Goal: Information Seeking & Learning: Learn about a topic

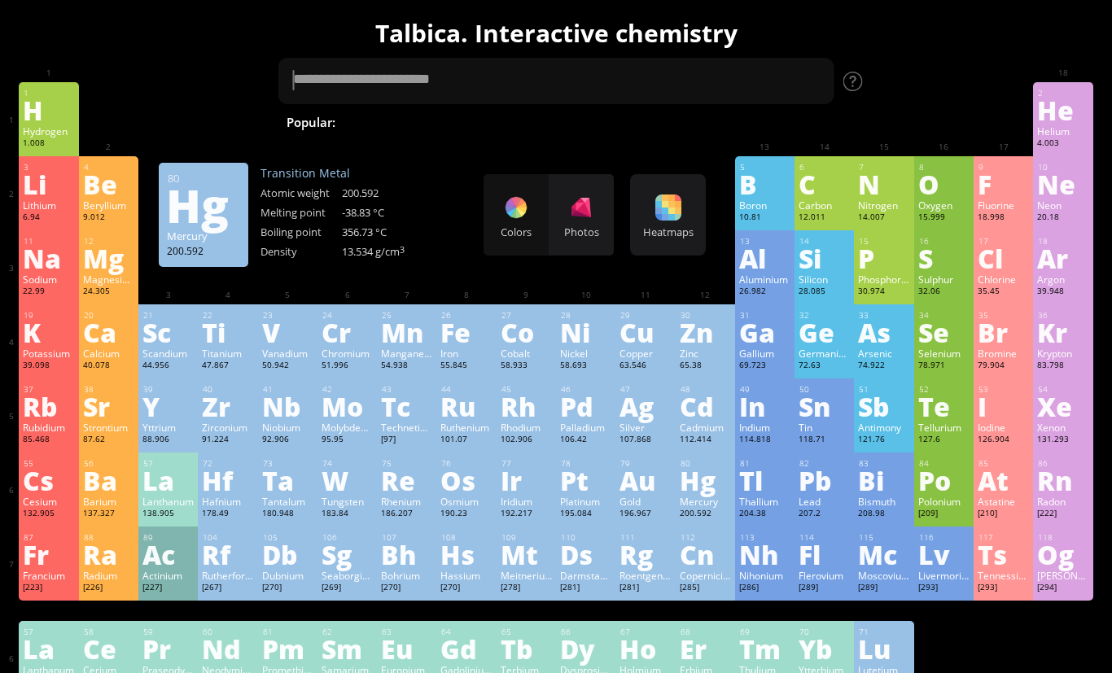
click at [713, 493] on div "Hg" at bounding box center [705, 480] width 51 height 26
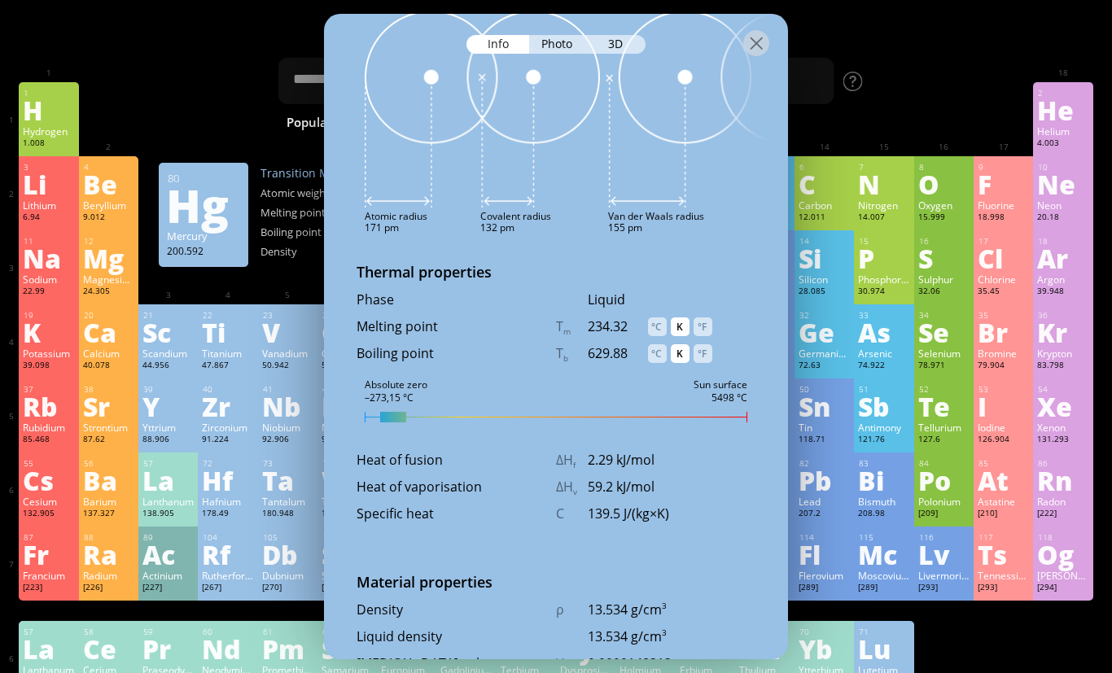
scroll to position [1716, 0]
click at [662, 319] on div "°C" at bounding box center [657, 328] width 19 height 19
click at [659, 346] on div "°C" at bounding box center [657, 355] width 19 height 19
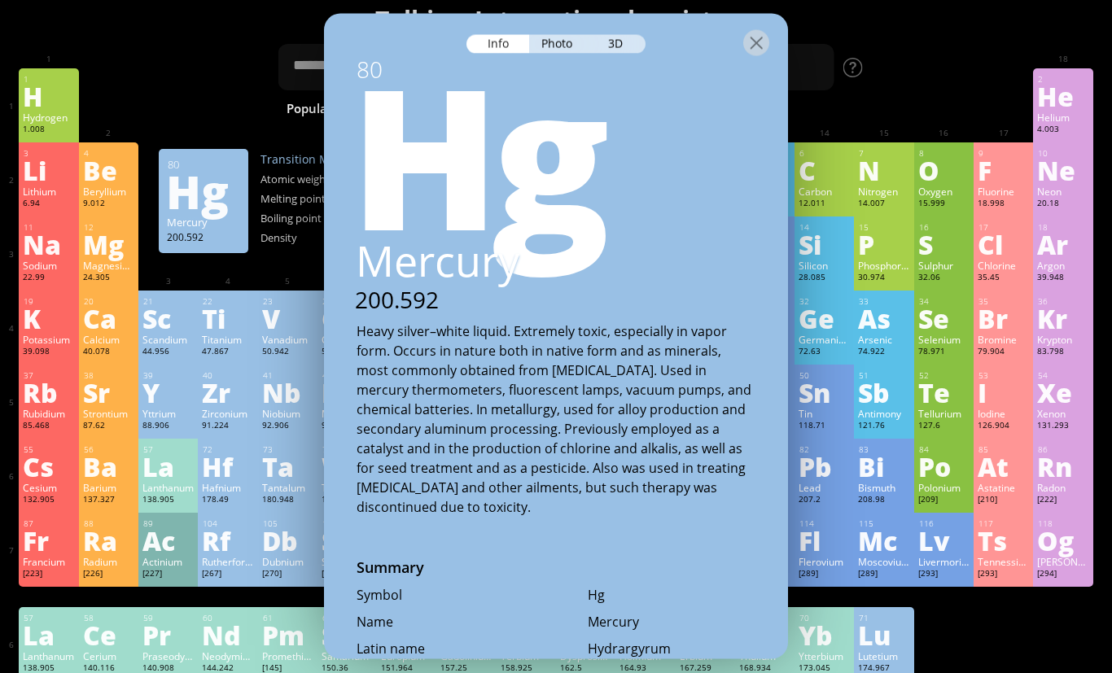
scroll to position [13, 0]
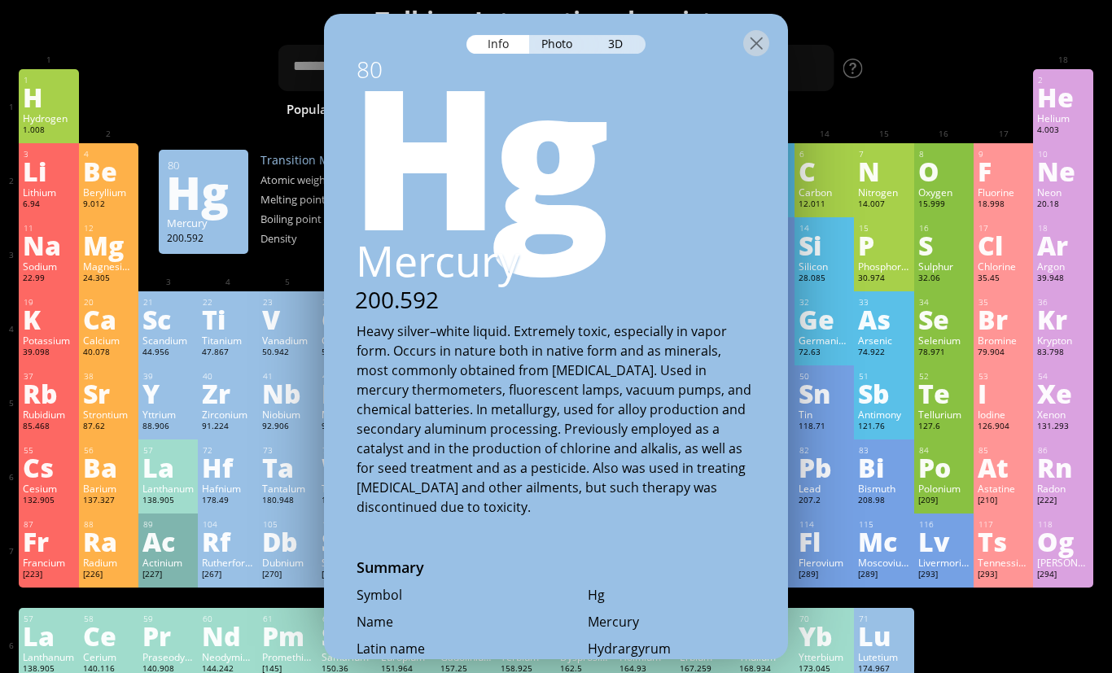
click at [754, 50] on div at bounding box center [756, 43] width 26 height 26
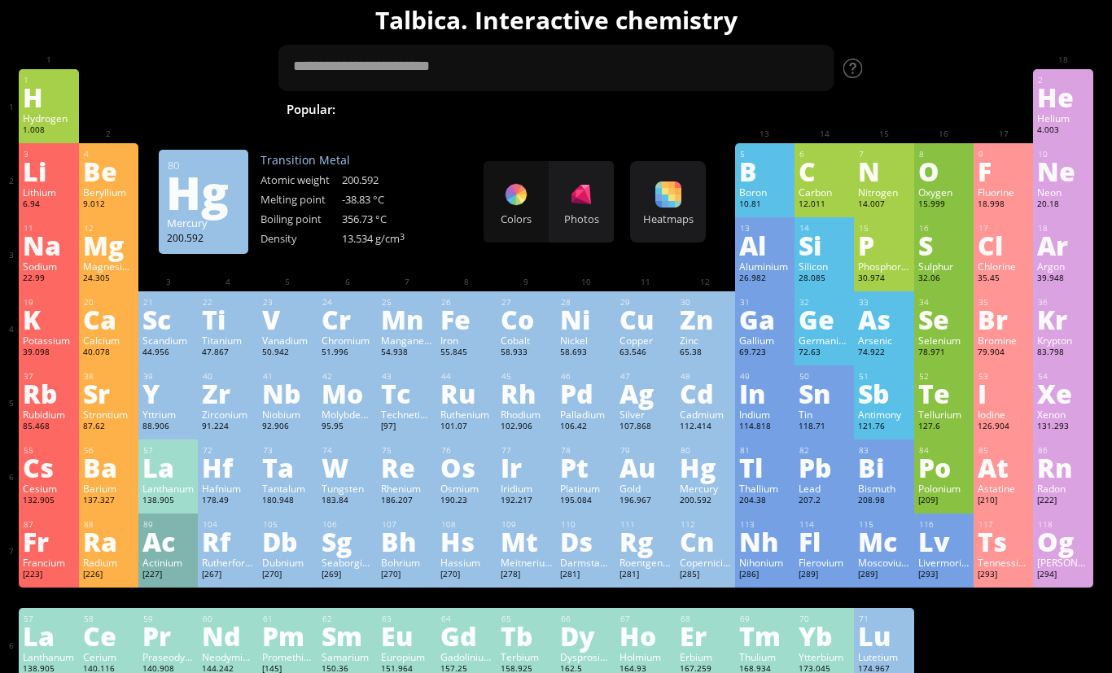
click at [642, 470] on div "Au" at bounding box center [644, 467] width 51 height 26
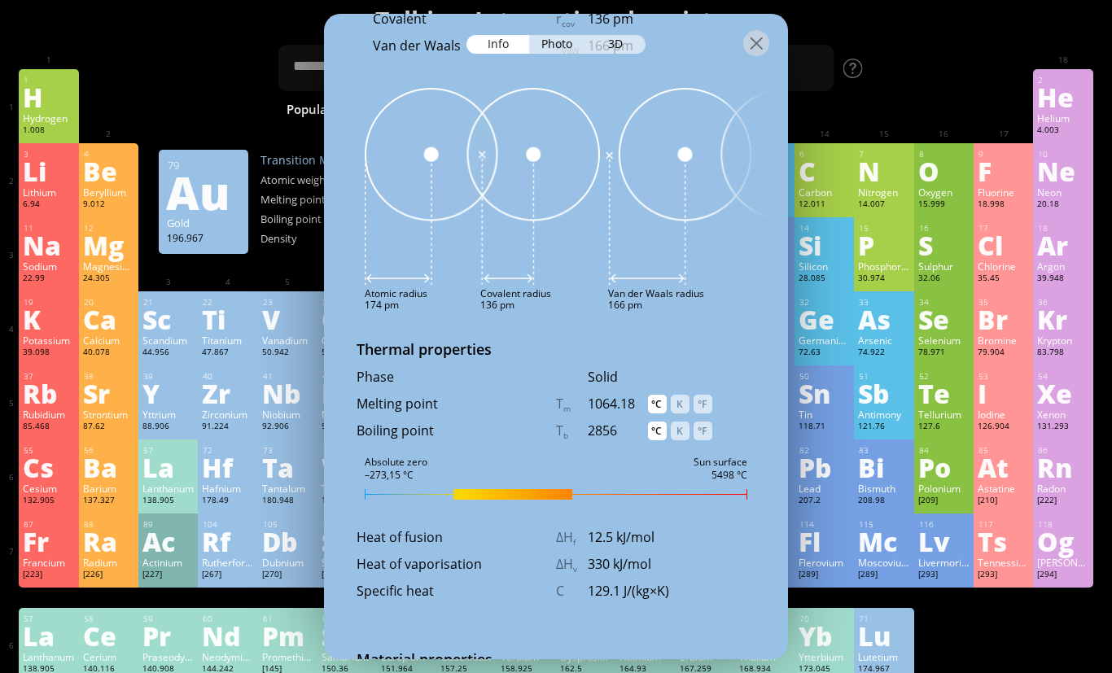
scroll to position [1618, 0]
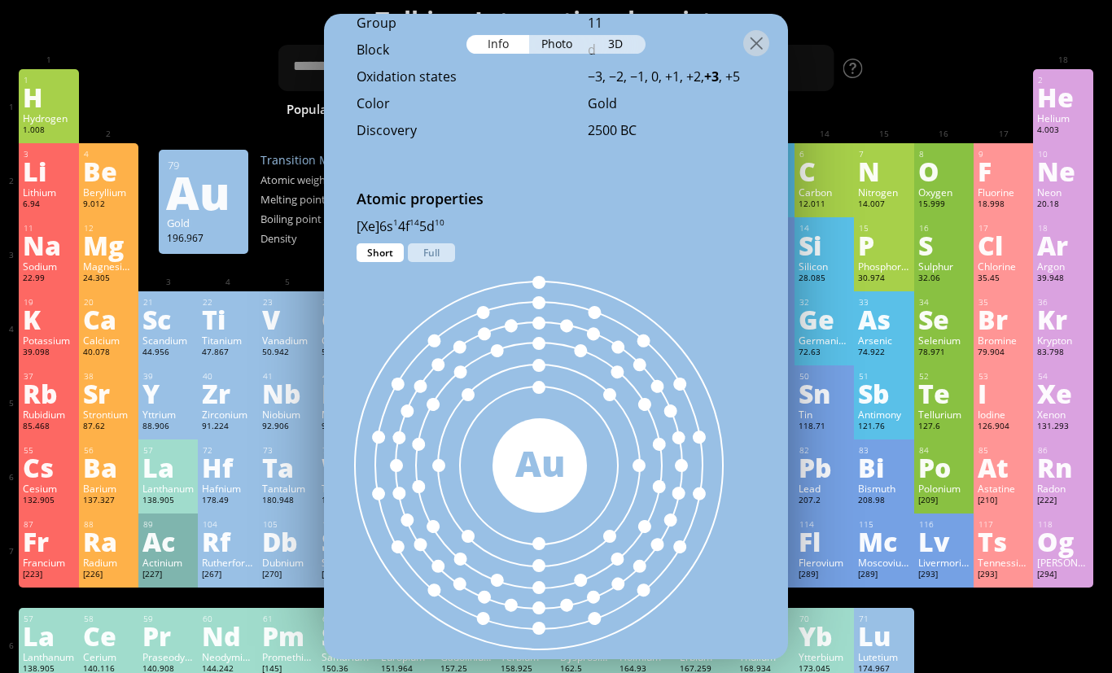
click at [752, 51] on div at bounding box center [756, 43] width 26 height 26
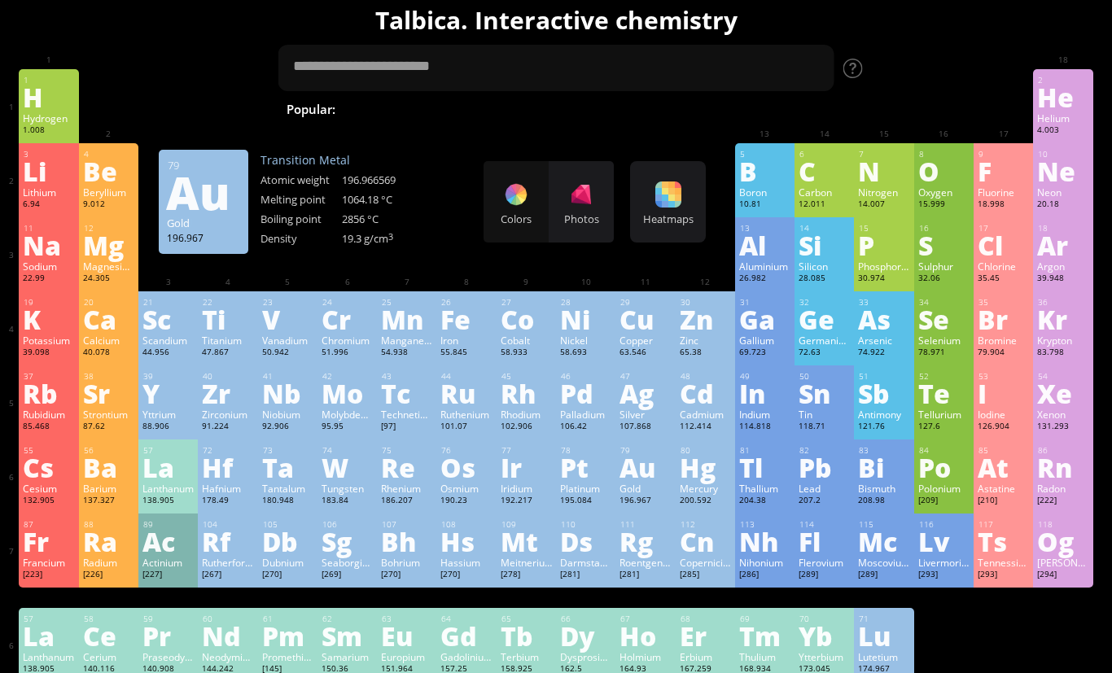
scroll to position [0, 0]
click at [638, 406] on div "Ag" at bounding box center [644, 393] width 51 height 26
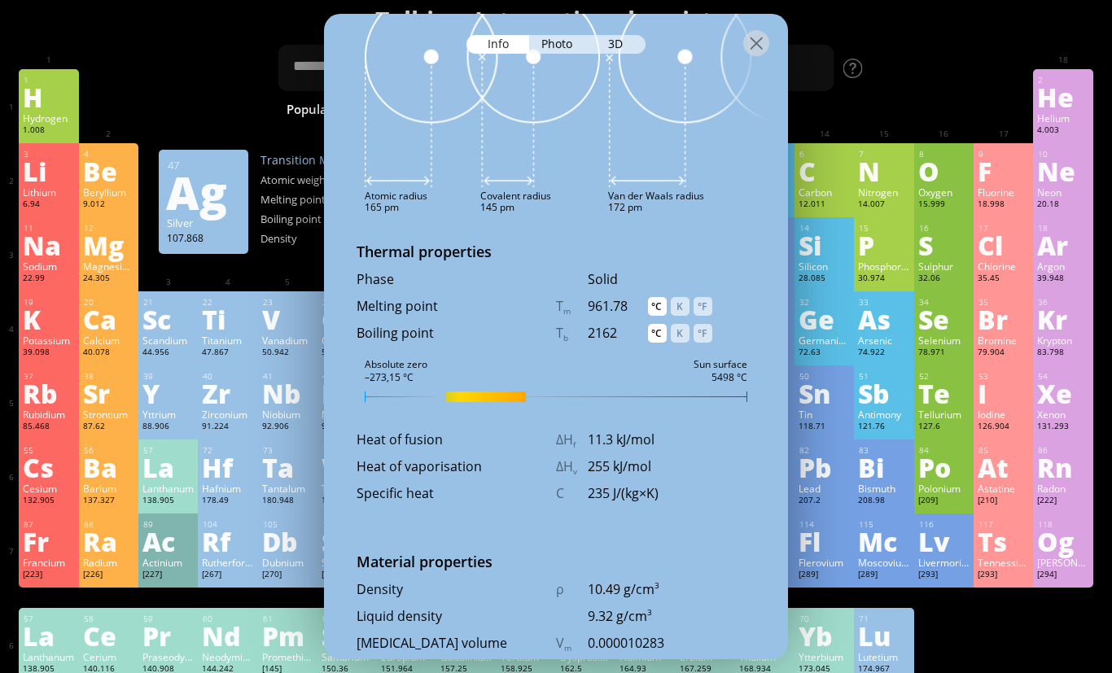
scroll to position [1723, 0]
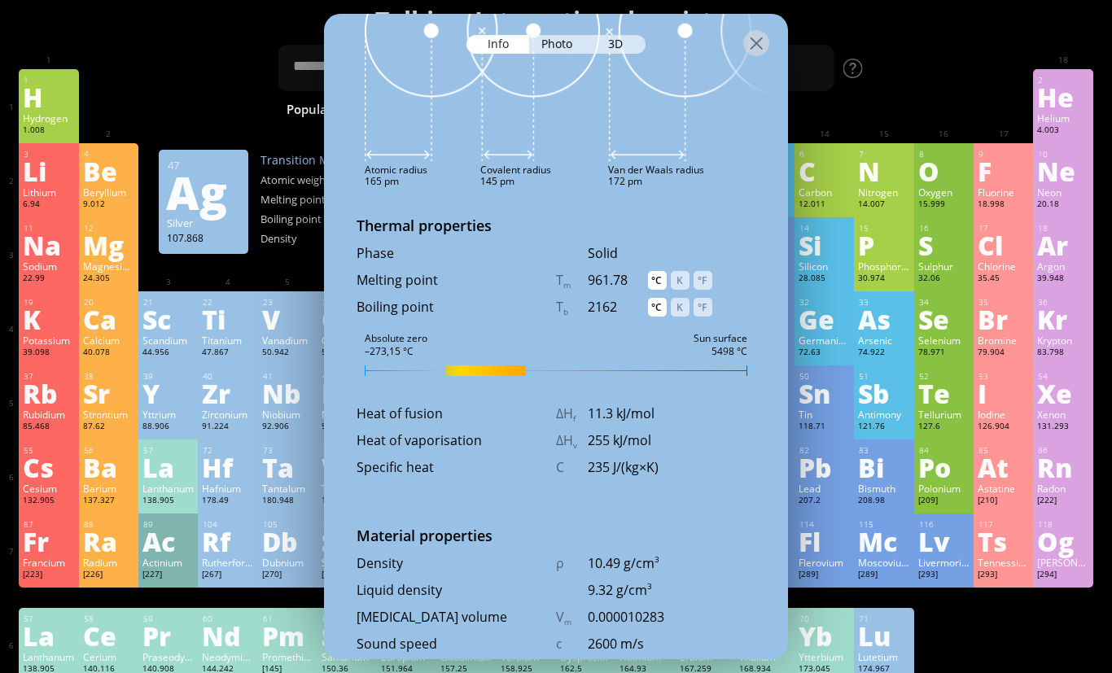
click at [753, 46] on div at bounding box center [756, 43] width 26 height 26
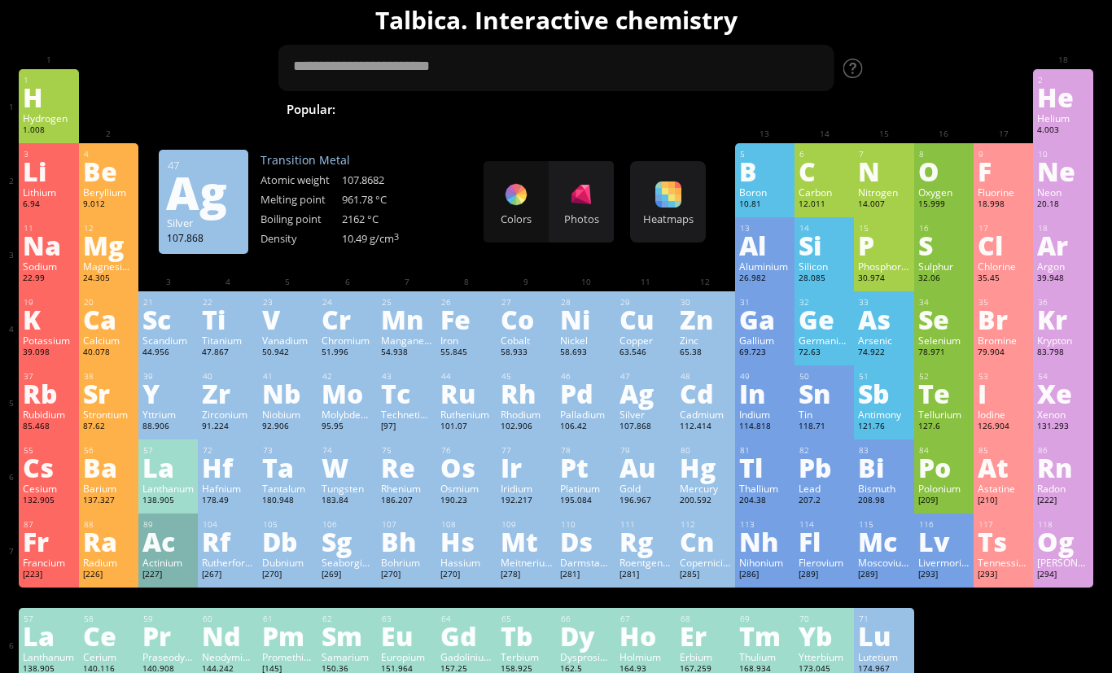
click at [37, 175] on div "Li" at bounding box center [48, 171] width 51 height 26
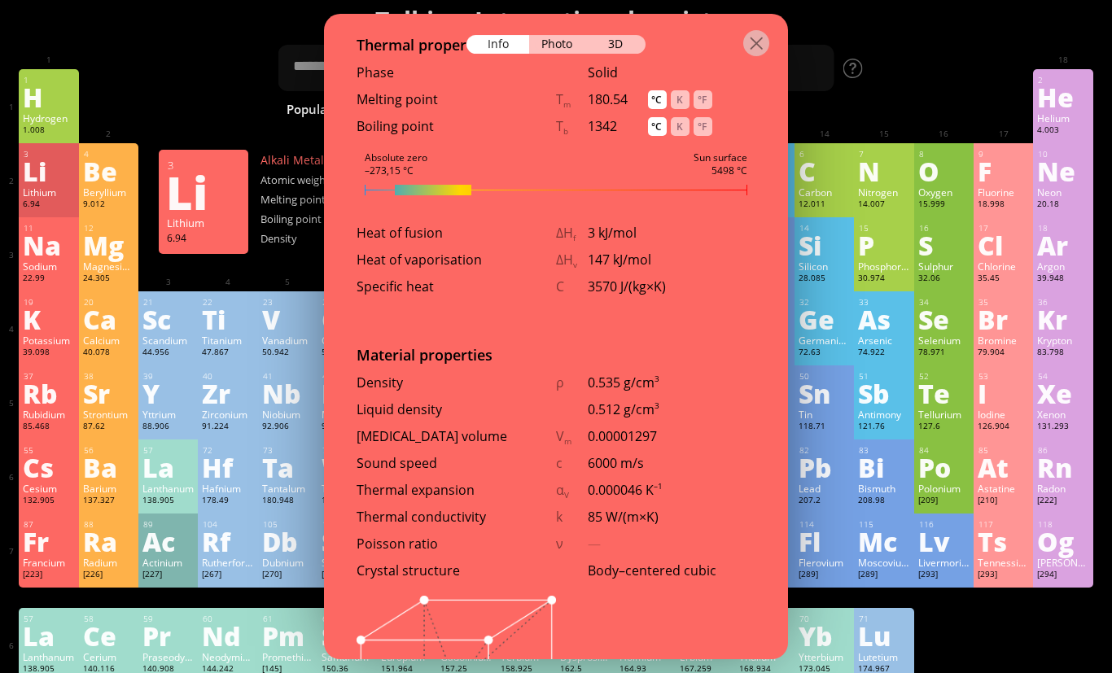
click at [743, 54] on div at bounding box center [756, 43] width 26 height 26
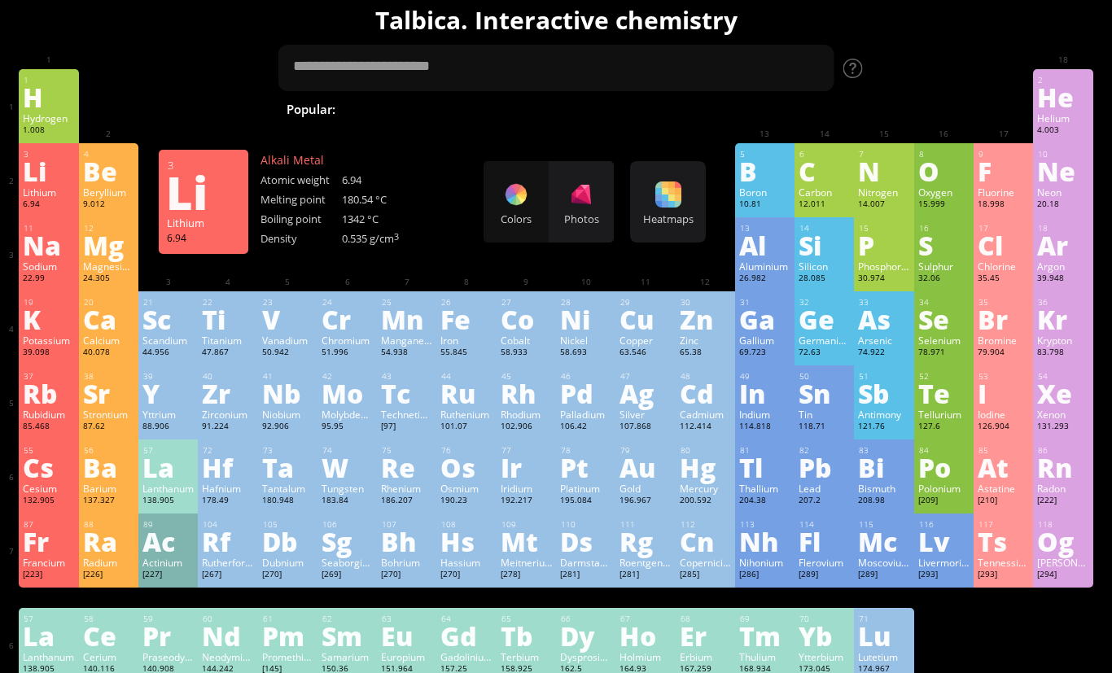
click at [462, 467] on div "Os" at bounding box center [465, 467] width 51 height 26
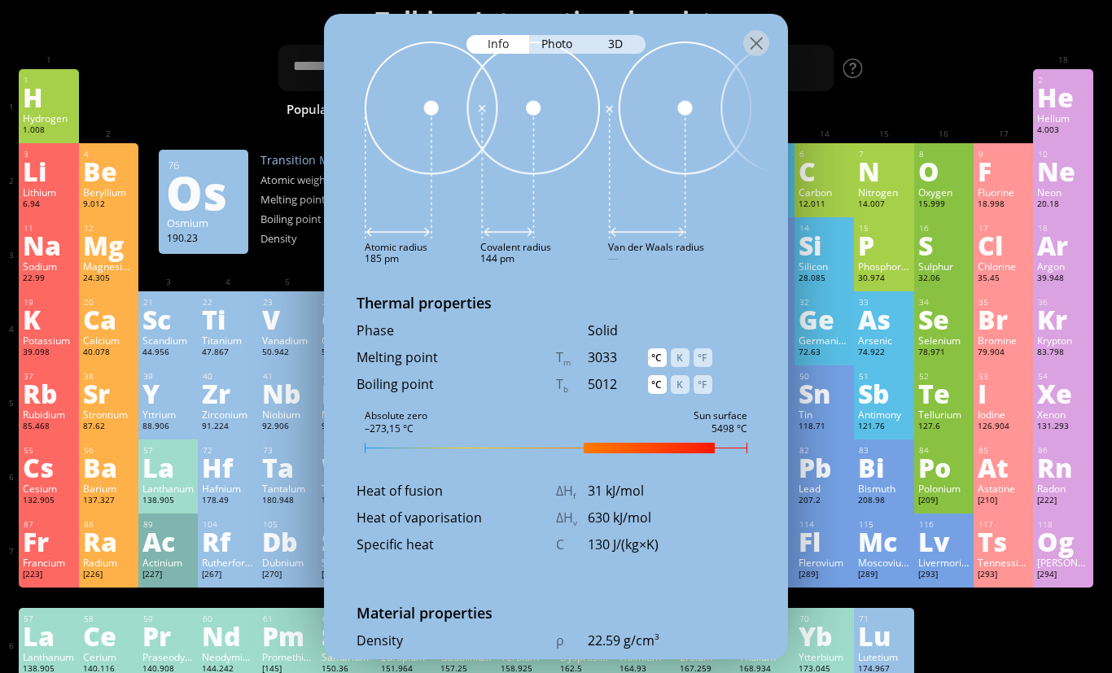
click at [768, 35] on div at bounding box center [756, 43] width 26 height 26
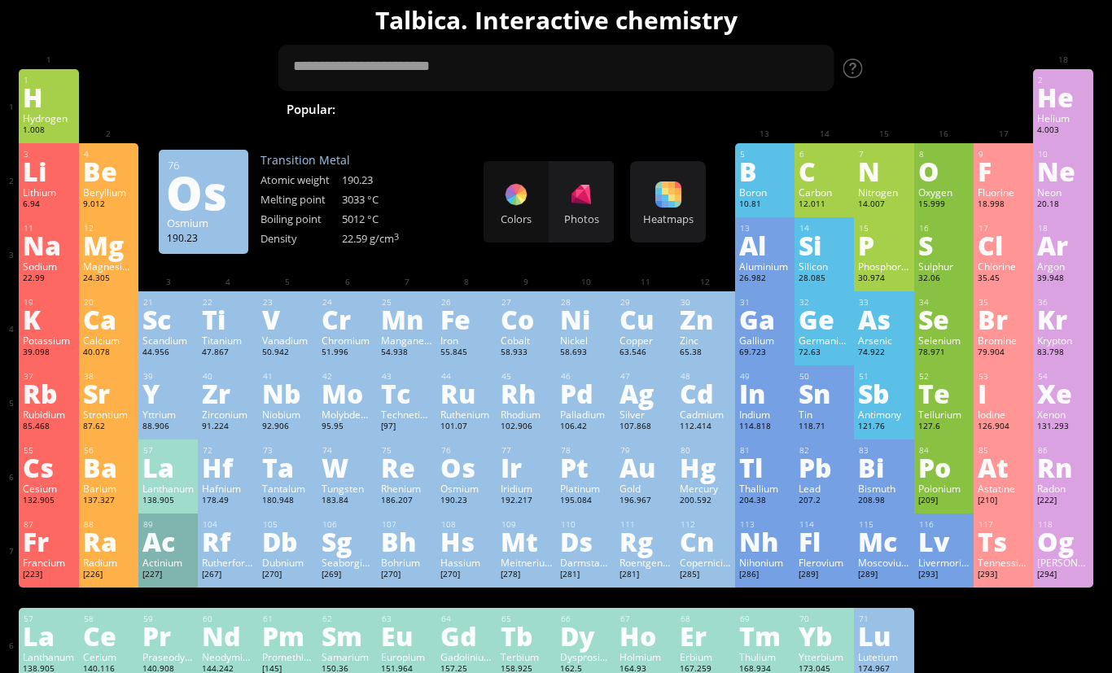
click at [340, 480] on div "W" at bounding box center [347, 467] width 51 height 26
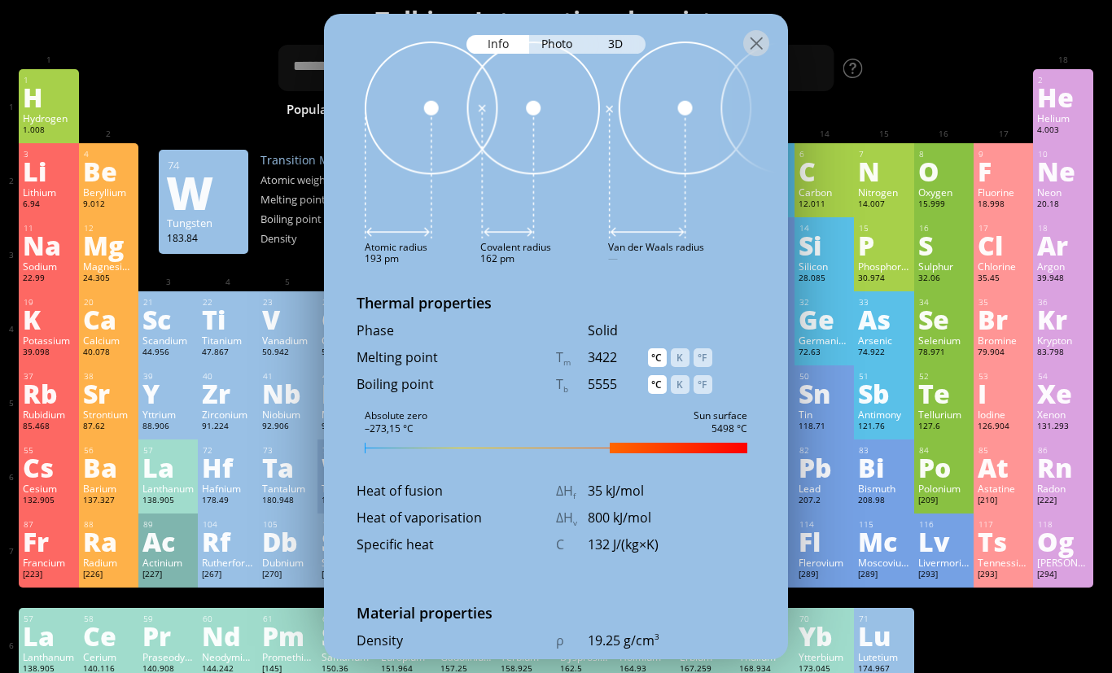
click at [746, 42] on div at bounding box center [756, 43] width 26 height 26
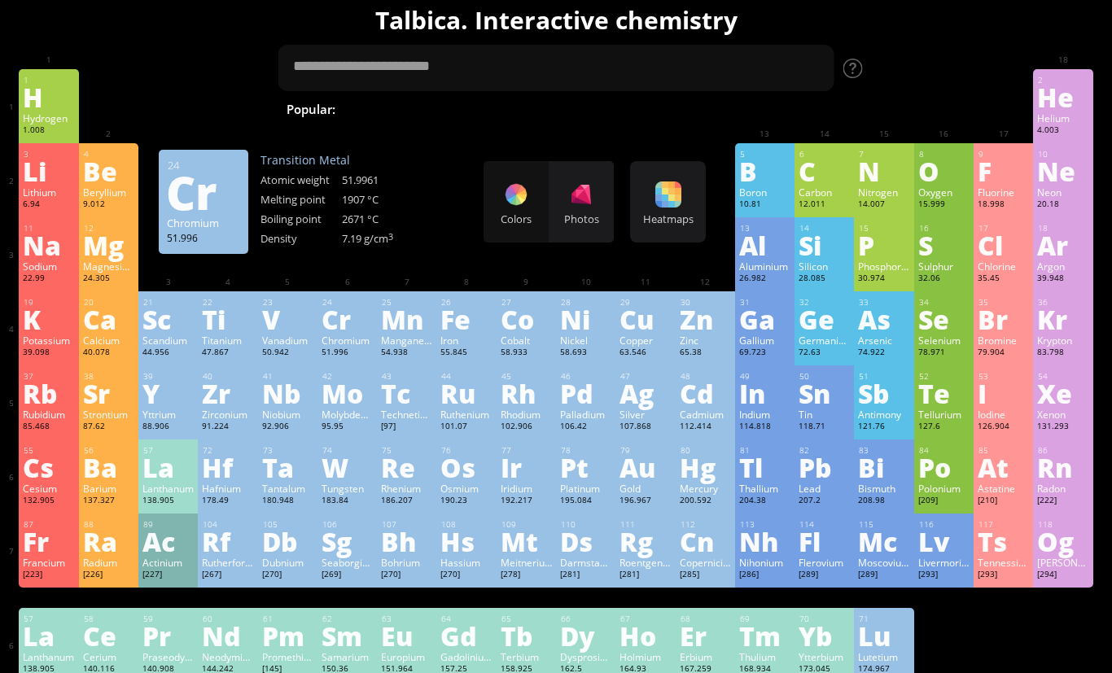
click at [347, 347] on div "Chromium" at bounding box center [347, 340] width 51 height 13
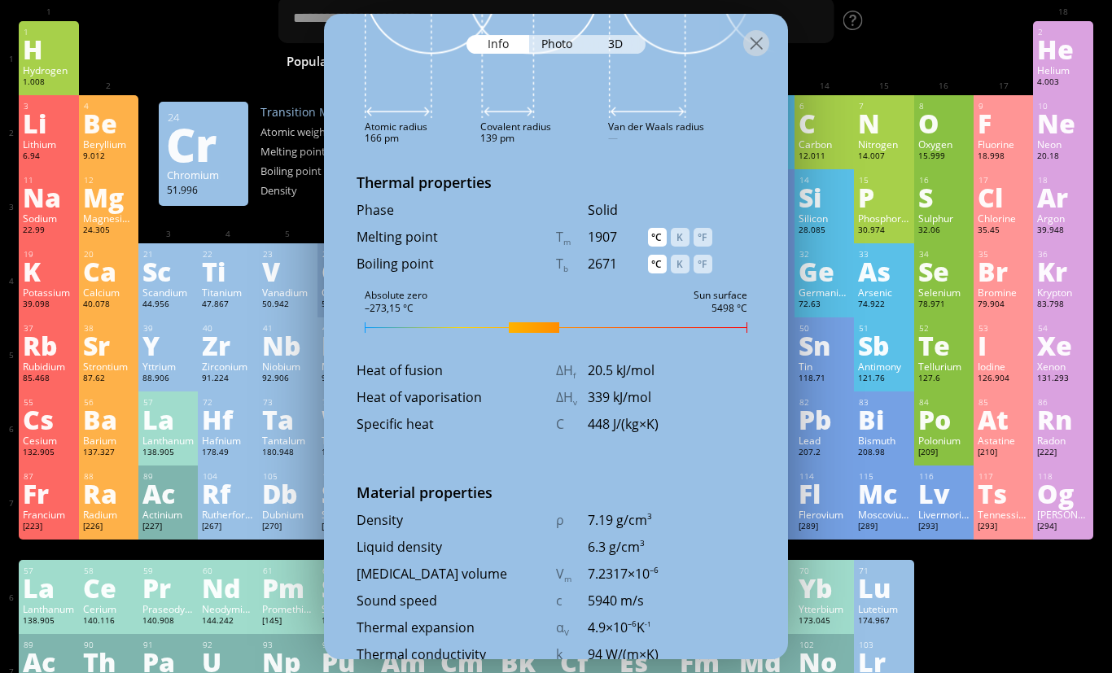
scroll to position [65, 0]
